Goal: Information Seeking & Learning: Learn about a topic

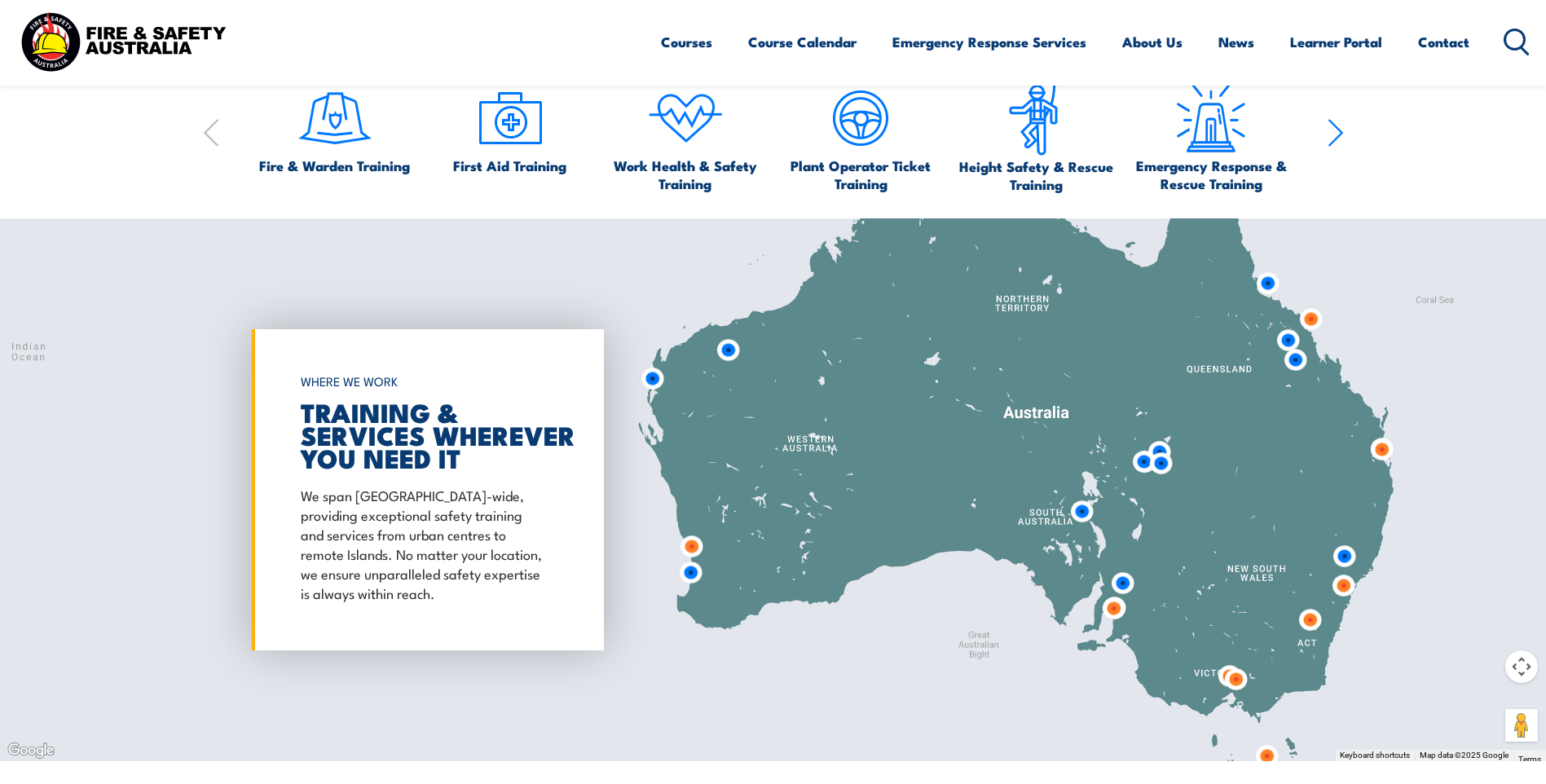
scroll to position [1222, 0]
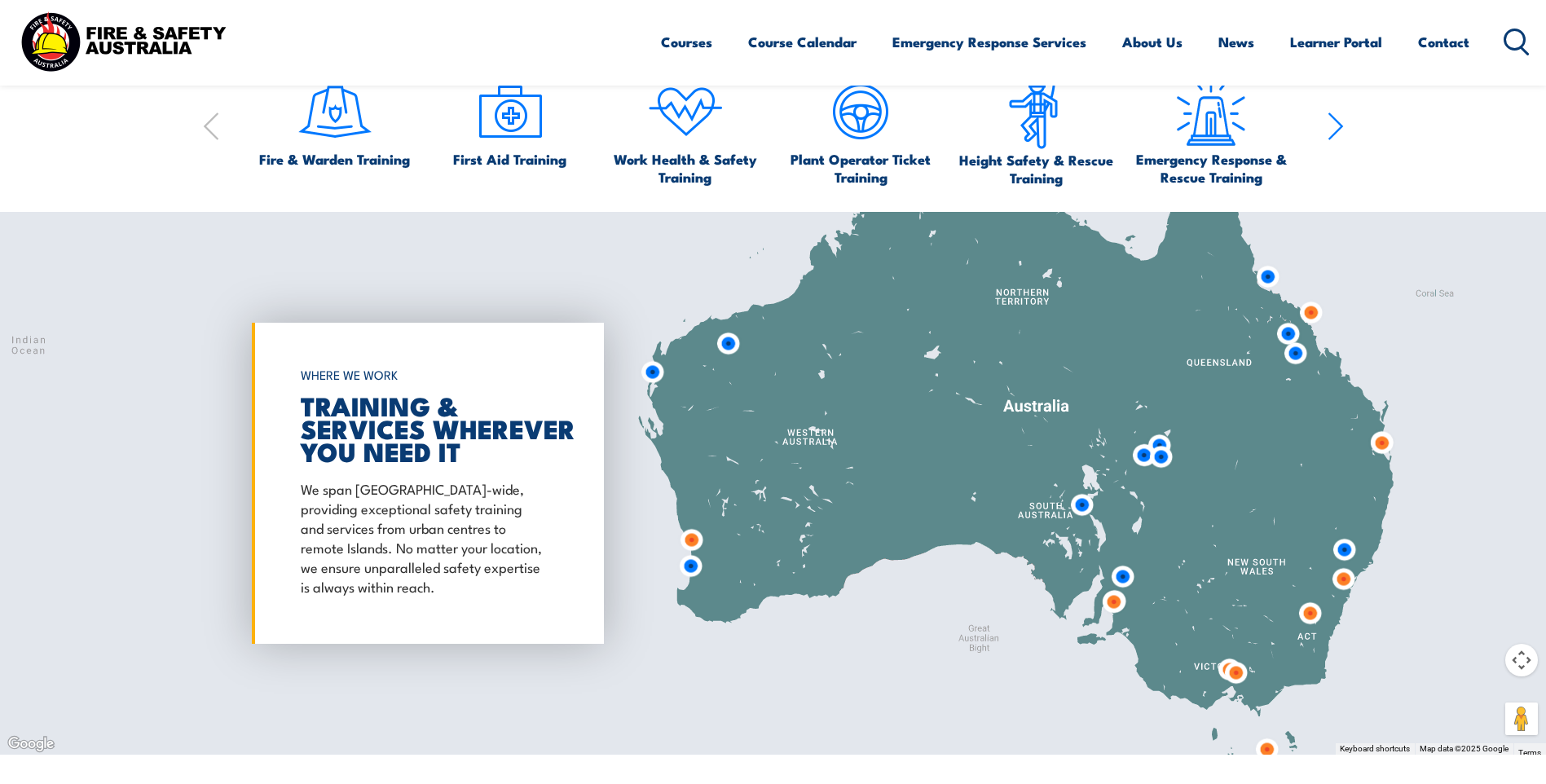
click at [1345, 582] on img at bounding box center [1343, 579] width 30 height 30
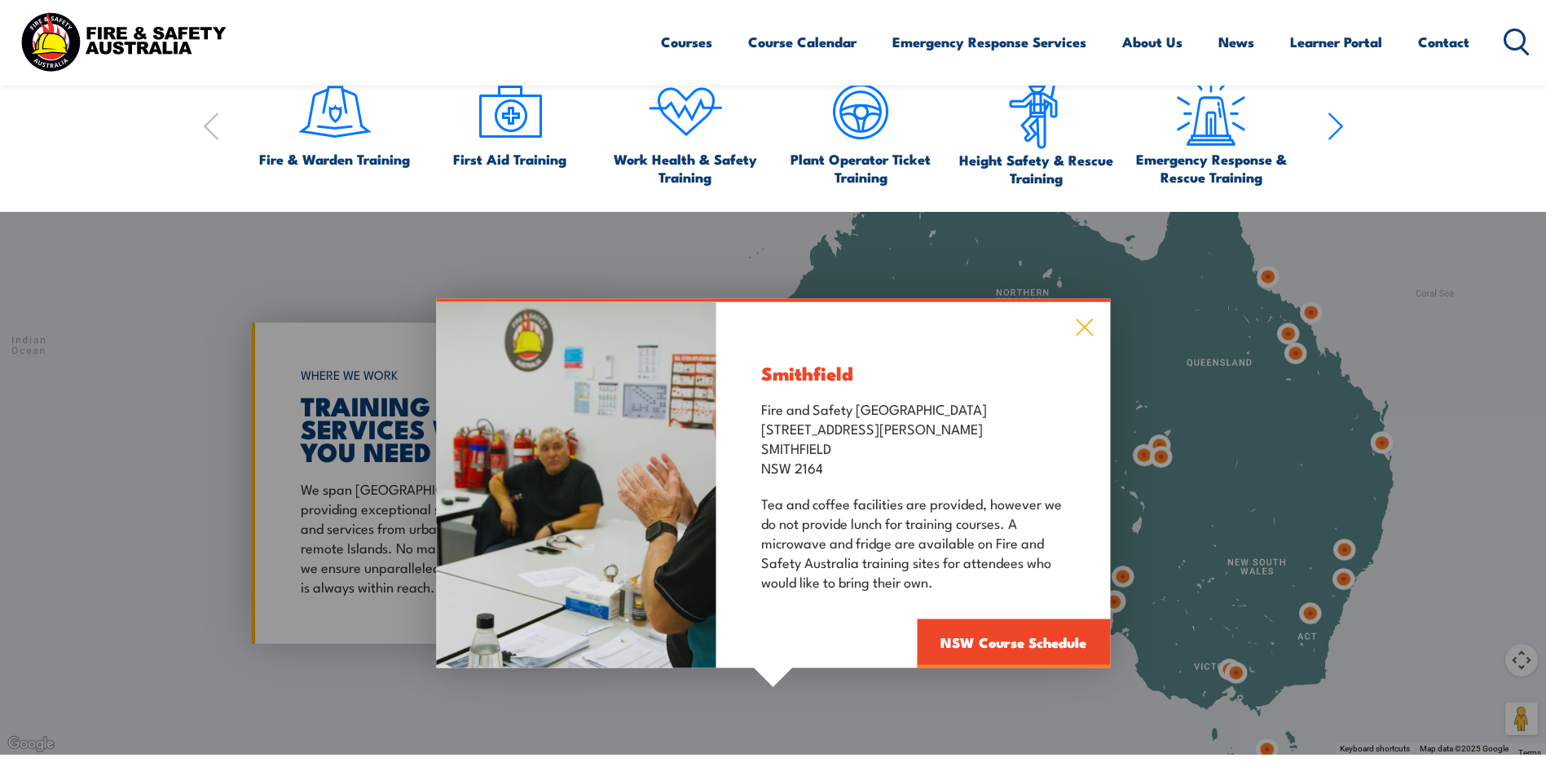
click at [1080, 327] on icon at bounding box center [1084, 327] width 19 height 18
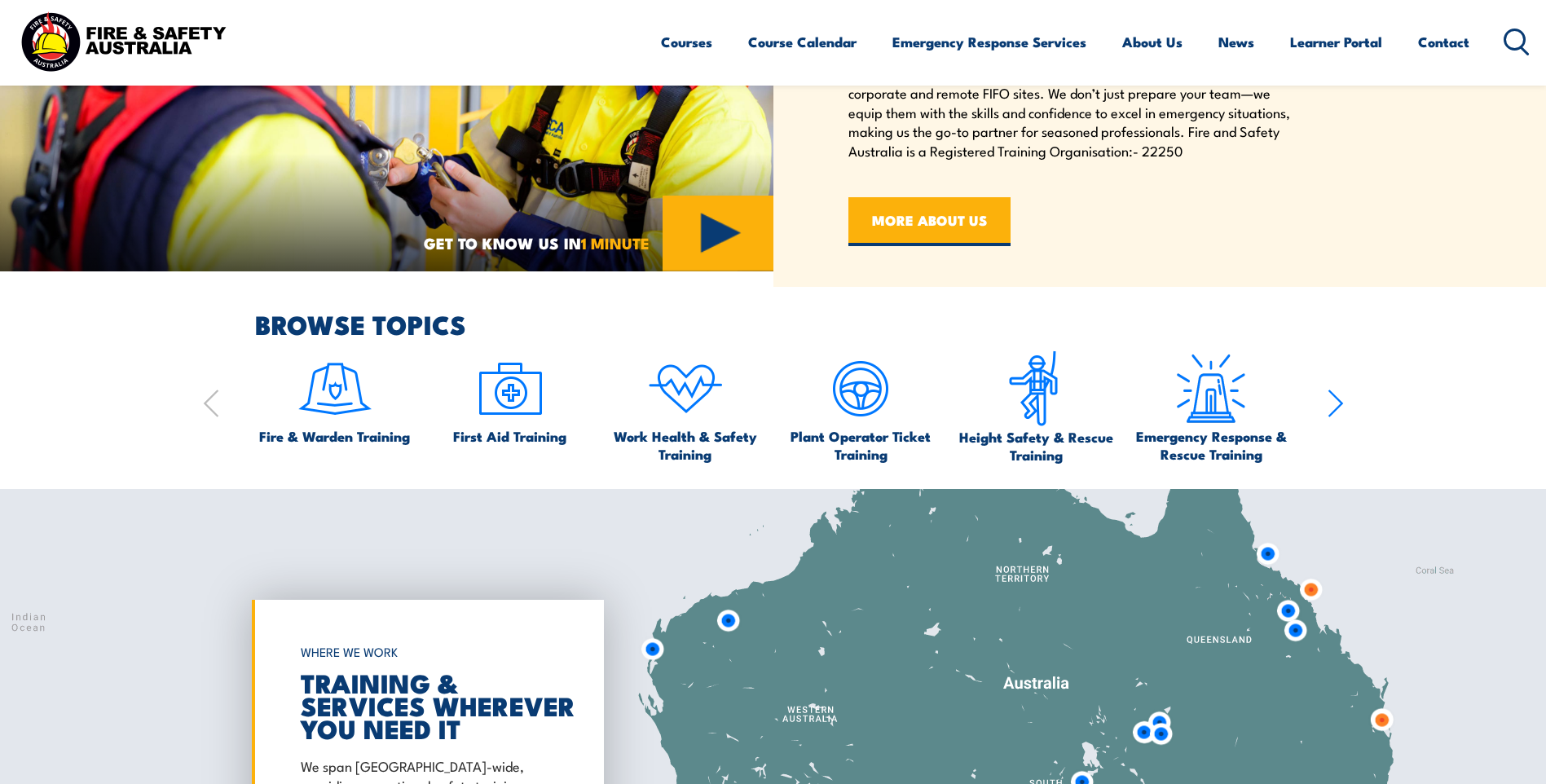
scroll to position [978, 0]
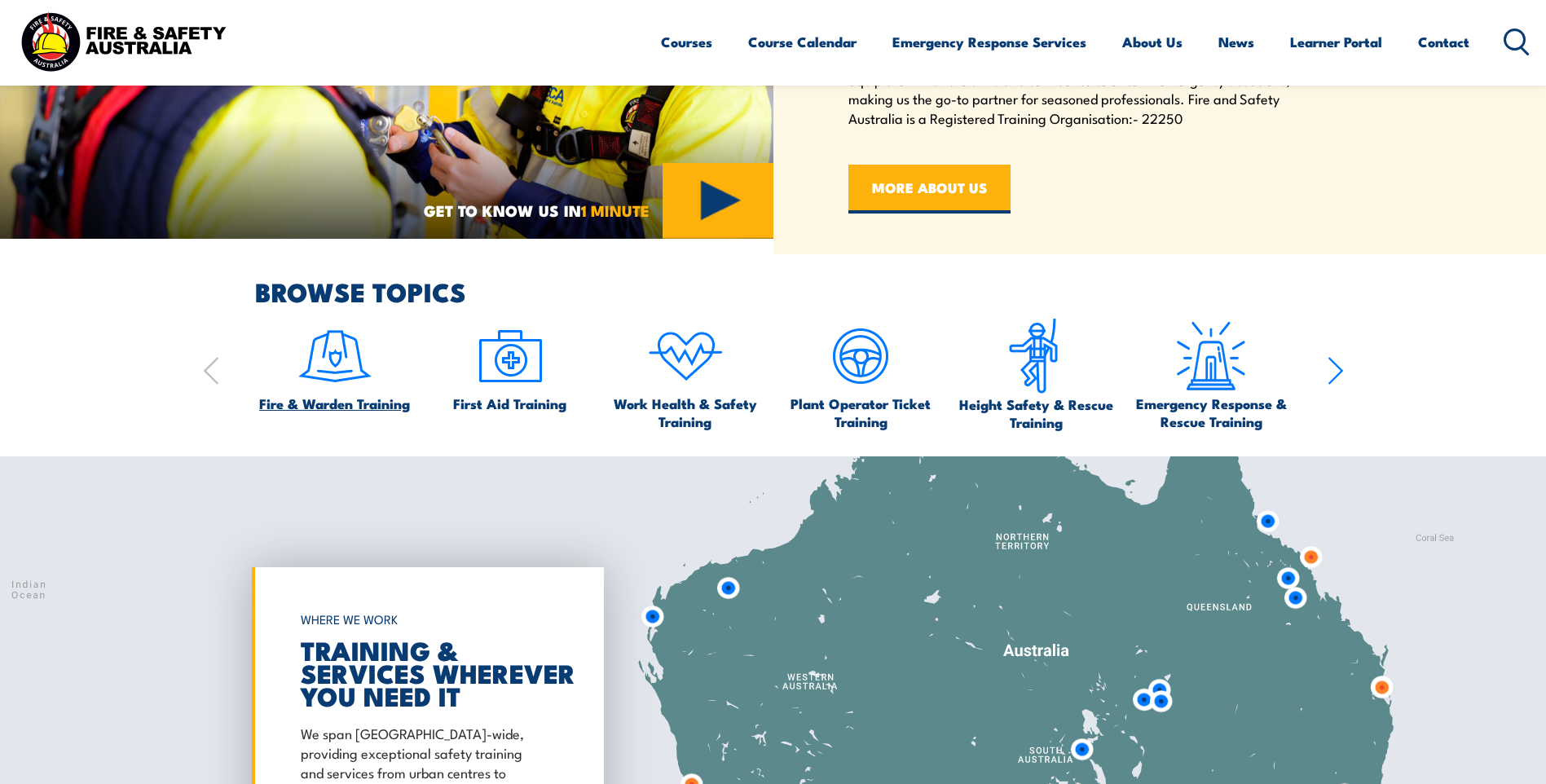
click at [335, 356] on img at bounding box center [335, 356] width 76 height 76
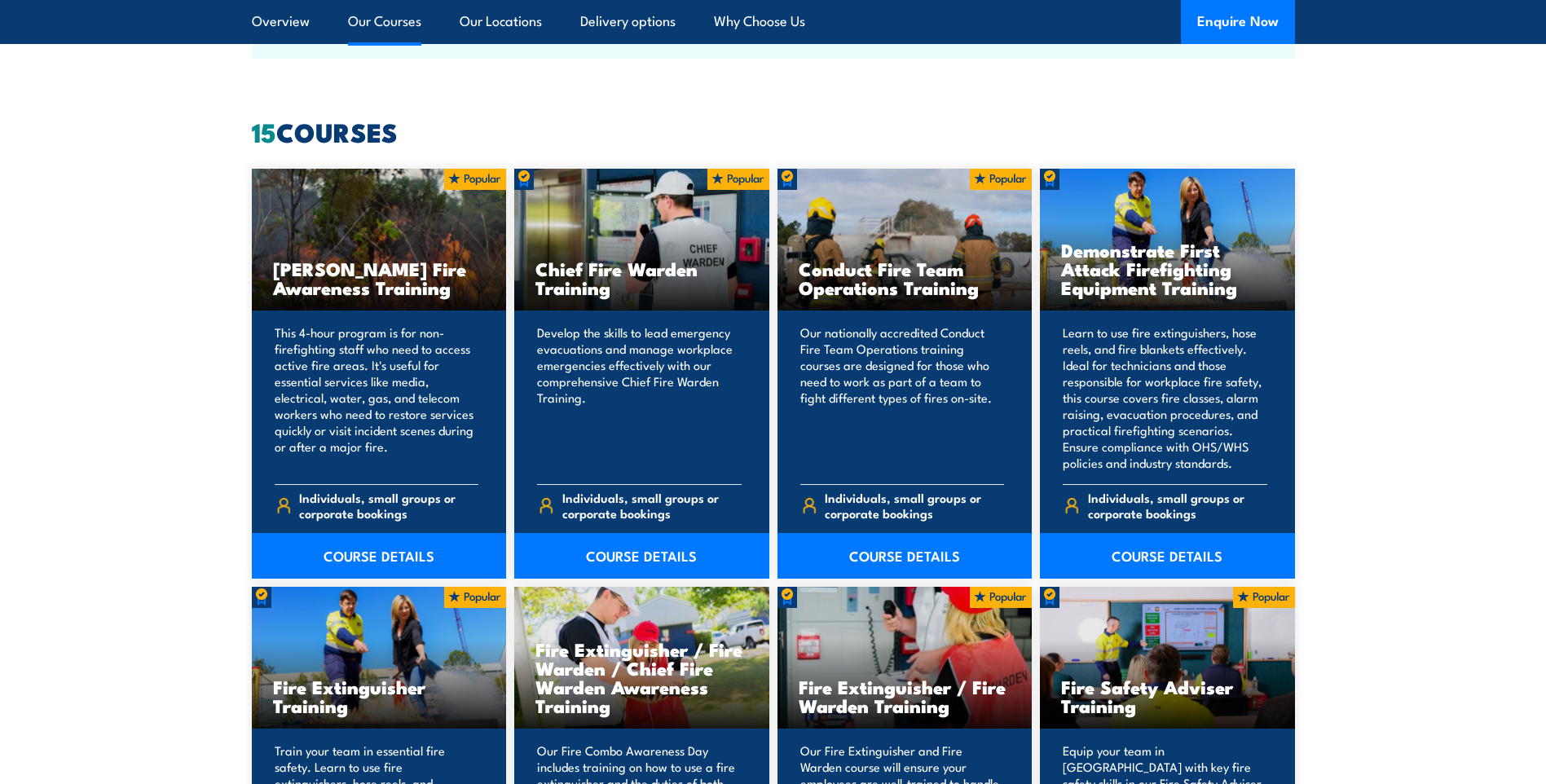
scroll to position [1303, 0]
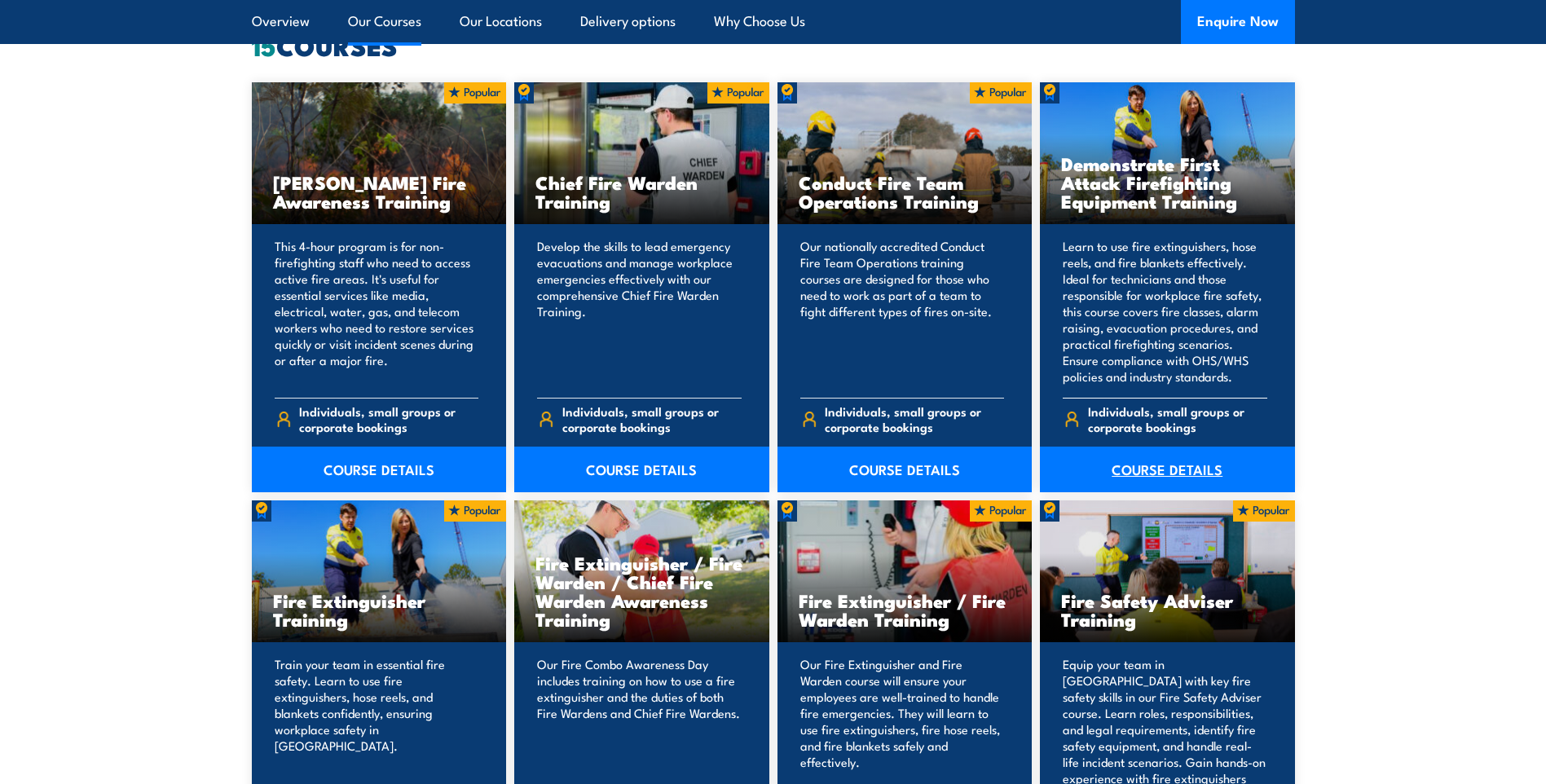
click at [1143, 469] on link "COURSE DETAILS" at bounding box center [1167, 469] width 255 height 46
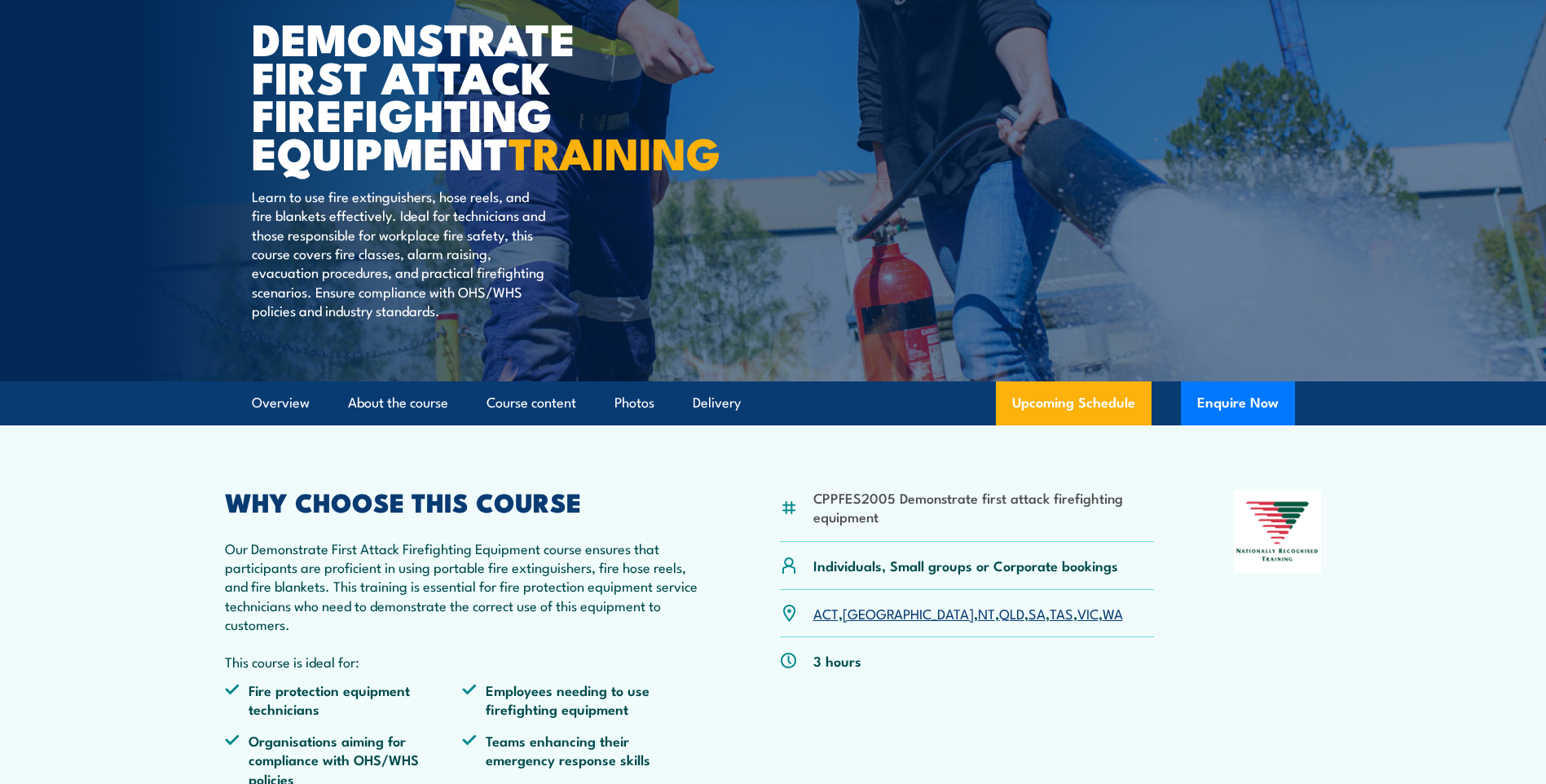
scroll to position [163, 0]
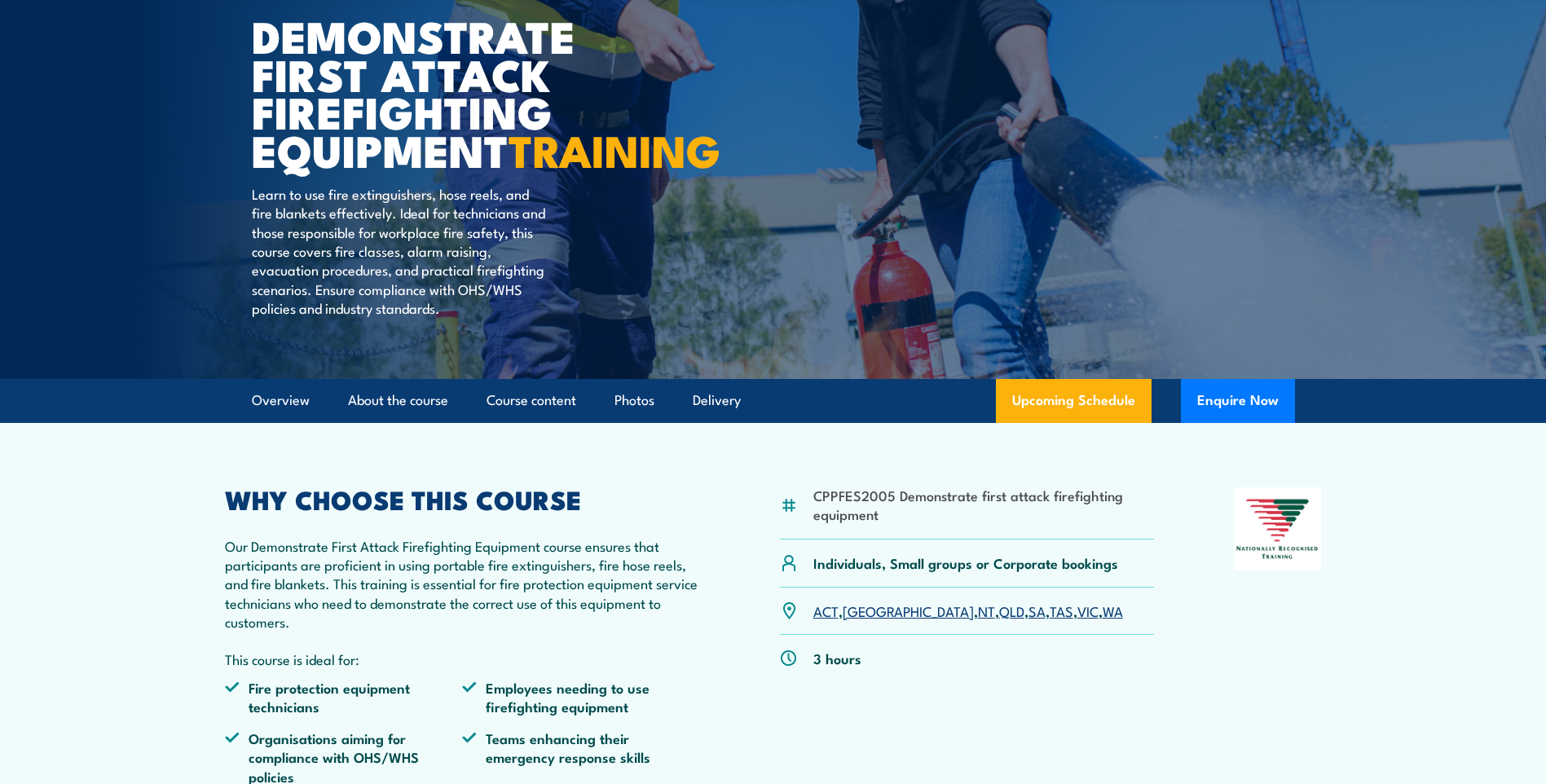
click at [855, 620] on link "NSW" at bounding box center [908, 611] width 132 height 20
